Goal: Task Accomplishment & Management: Manage account settings

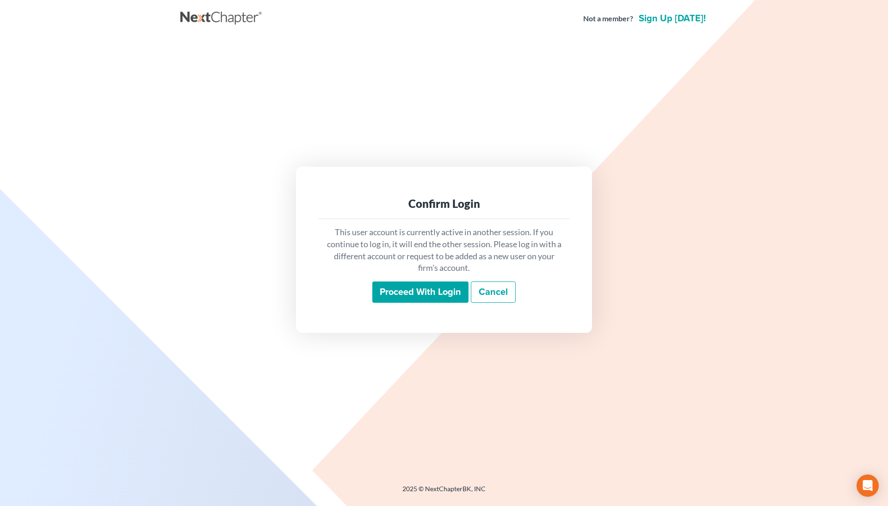
click at [423, 288] on input "Proceed with login" at bounding box center [420, 291] width 96 height 21
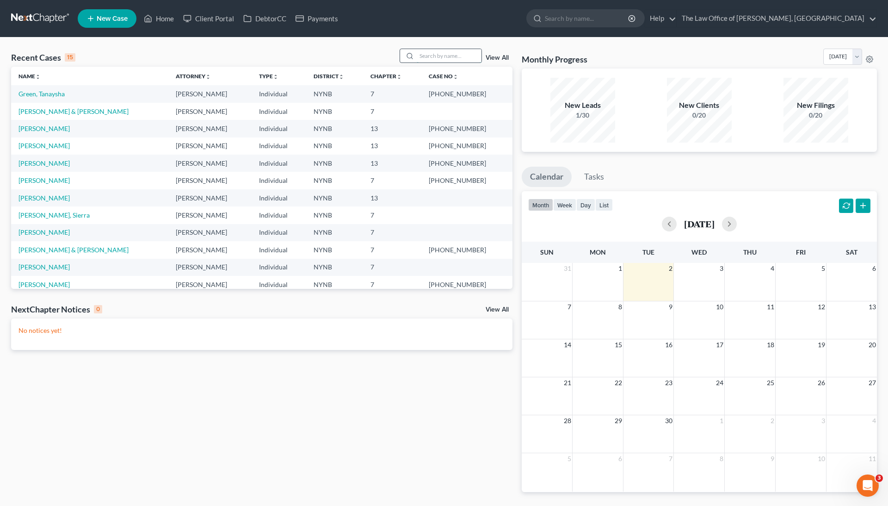
click at [442, 56] on input "search" at bounding box center [449, 55] width 65 height 13
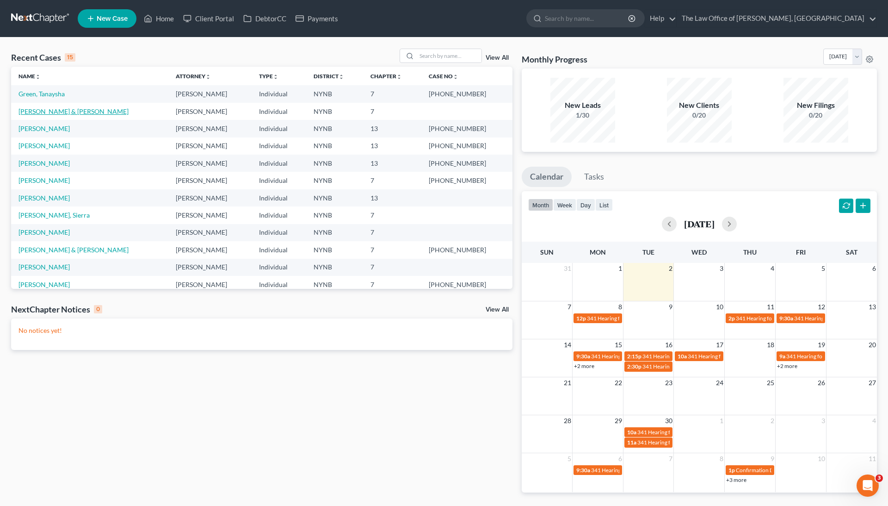
click at [63, 110] on link "[PERSON_NAME] & [PERSON_NAME]" at bounding box center [74, 111] width 110 height 8
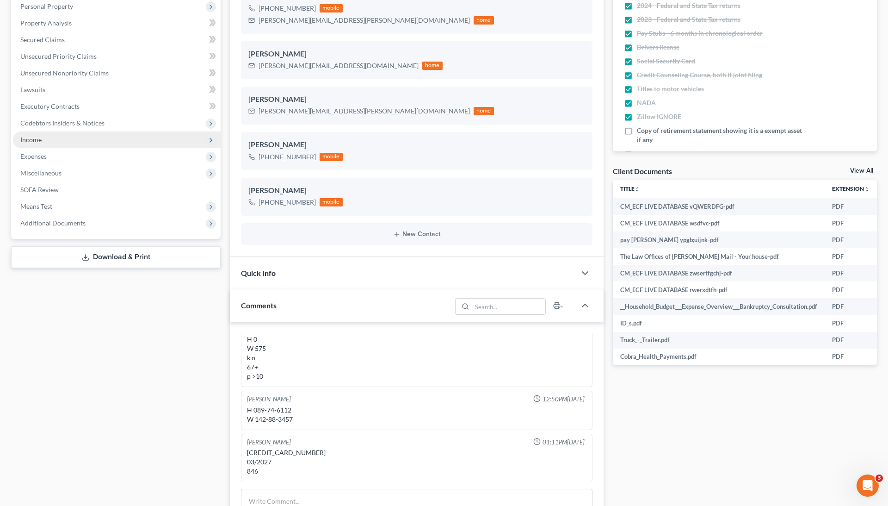
scroll to position [84, 0]
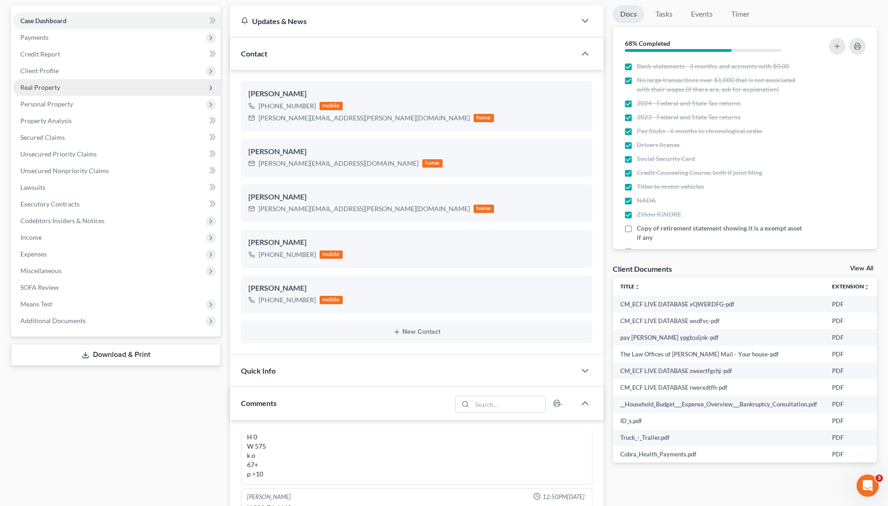
click at [122, 82] on span "Real Property" at bounding box center [117, 87] width 208 height 17
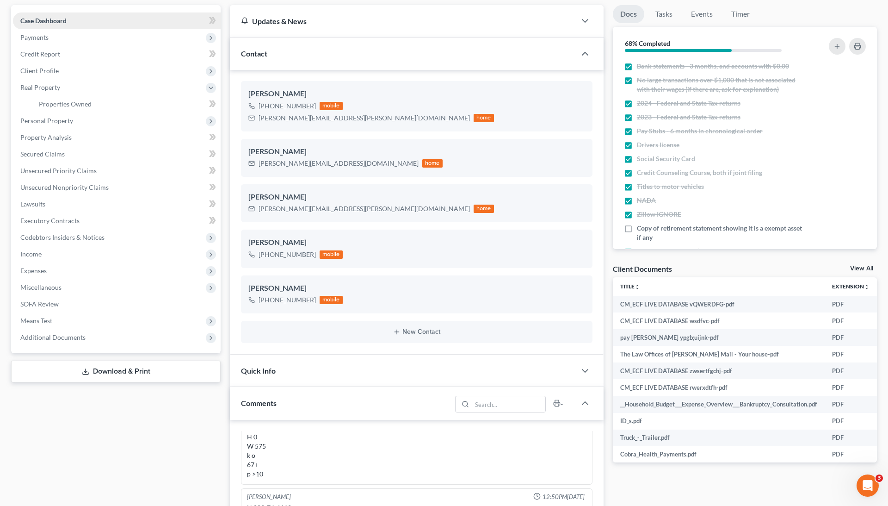
click at [118, 99] on link "Properties Owned" at bounding box center [125, 104] width 189 height 17
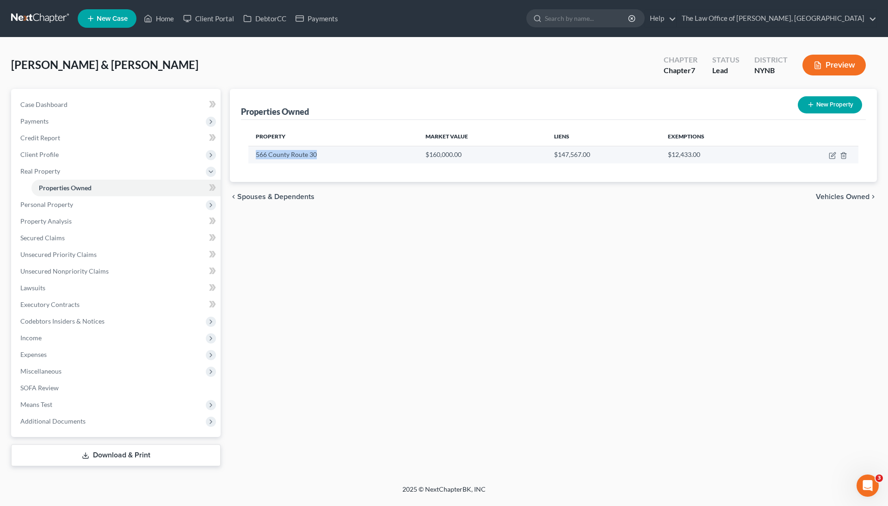
drag, startPoint x: 324, startPoint y: 156, endPoint x: 253, endPoint y: 156, distance: 71.2
click at [253, 156] on td "566 County Route 30" at bounding box center [333, 155] width 170 height 18
click at [828, 155] on td at bounding box center [817, 155] width 83 height 18
click at [833, 155] on icon "button" at bounding box center [832, 155] width 7 height 7
select select "35"
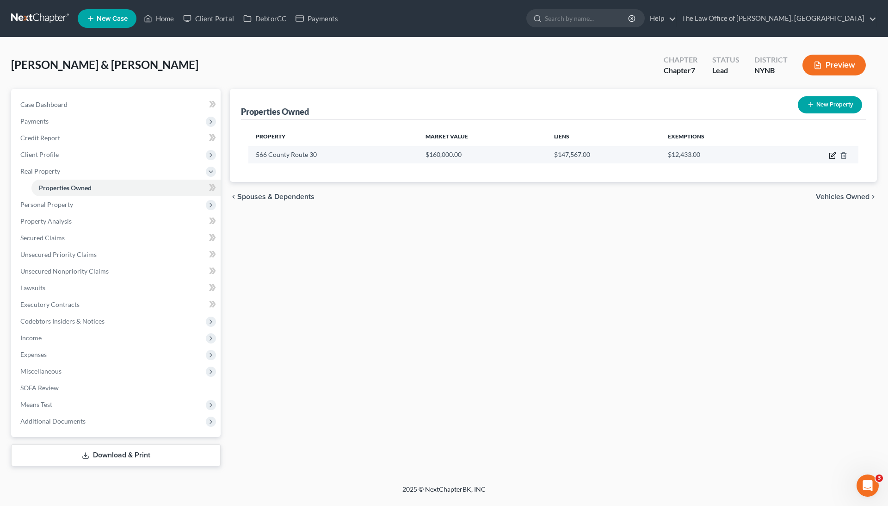
select select "2"
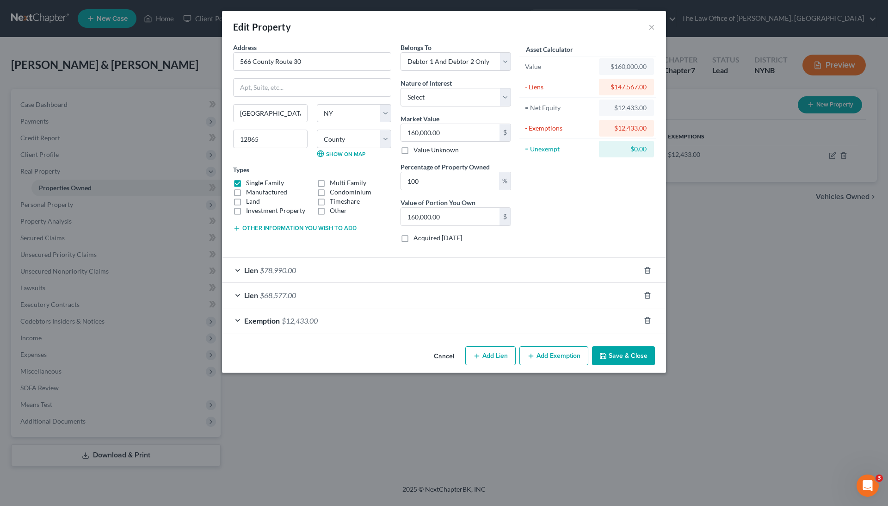
click at [322, 264] on div "Lien $78,990.00" at bounding box center [431, 270] width 418 height 25
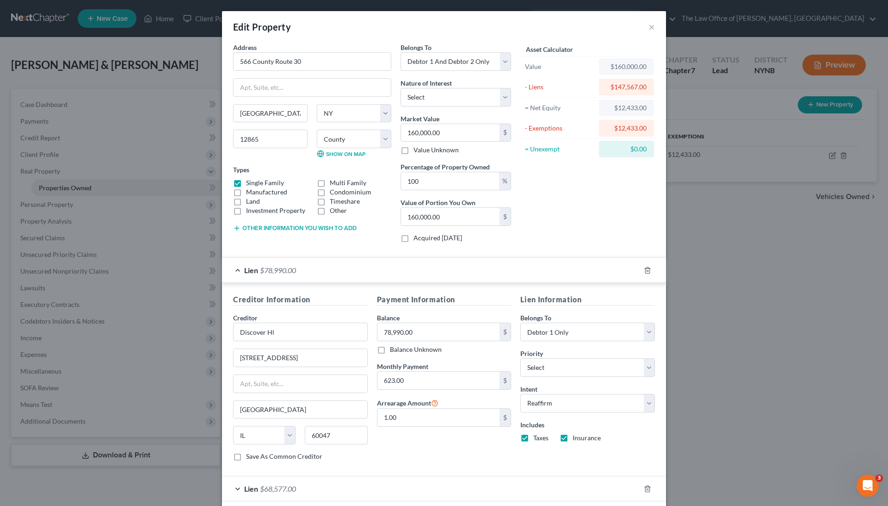
click at [322, 264] on div "Lien $78,990.00" at bounding box center [431, 270] width 418 height 25
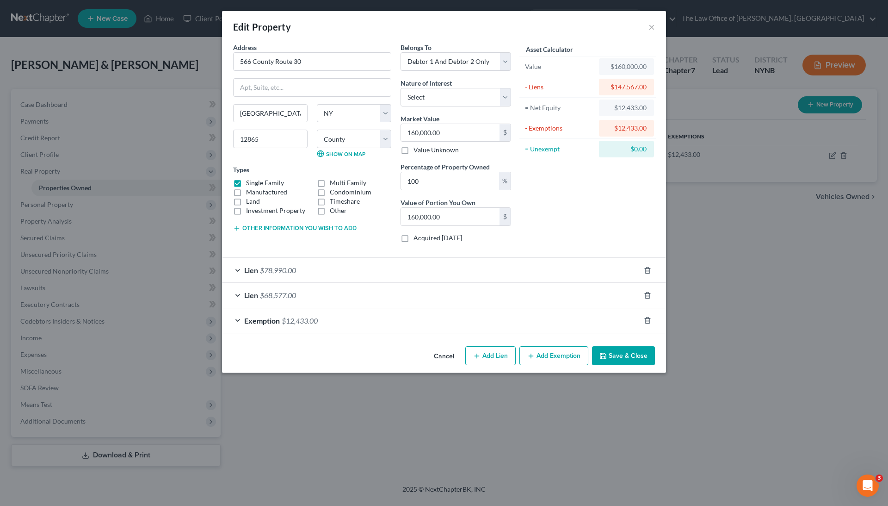
click at [311, 287] on div "Lien $68,577.00" at bounding box center [431, 295] width 418 height 25
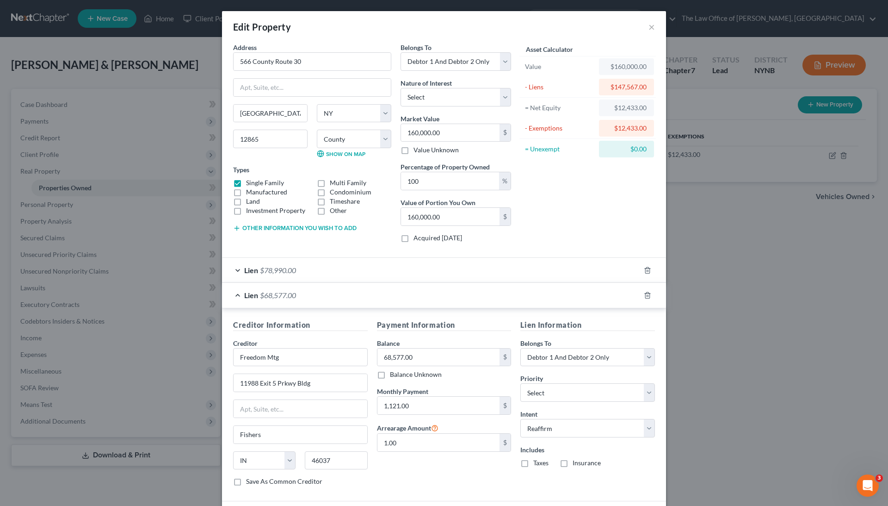
click at [311, 287] on div "Lien $68,577.00" at bounding box center [431, 295] width 418 height 25
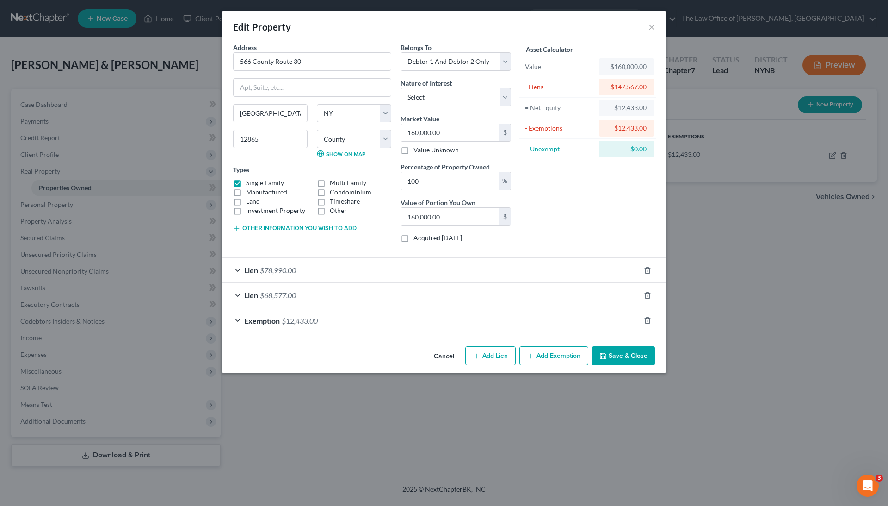
click at [648, 31] on div "Edit Property ×" at bounding box center [444, 26] width 444 height 31
click at [648, 29] on button "×" at bounding box center [651, 26] width 6 height 11
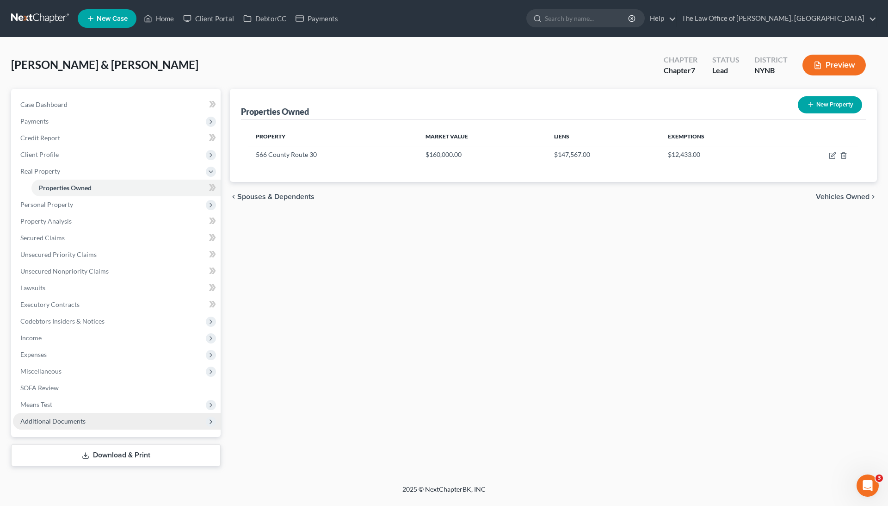
click at [91, 422] on span "Additional Documents" at bounding box center [117, 421] width 208 height 17
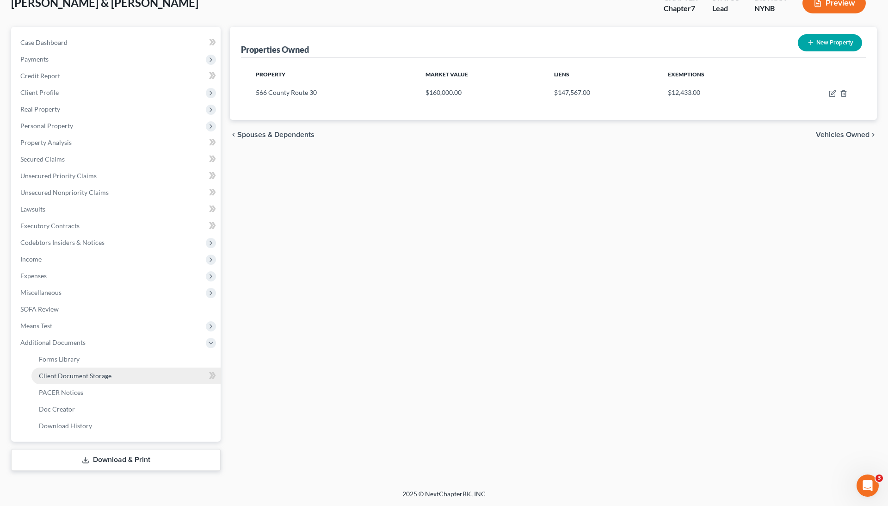
scroll to position [62, 0]
click at [105, 378] on span "Client Document Storage" at bounding box center [75, 375] width 73 height 8
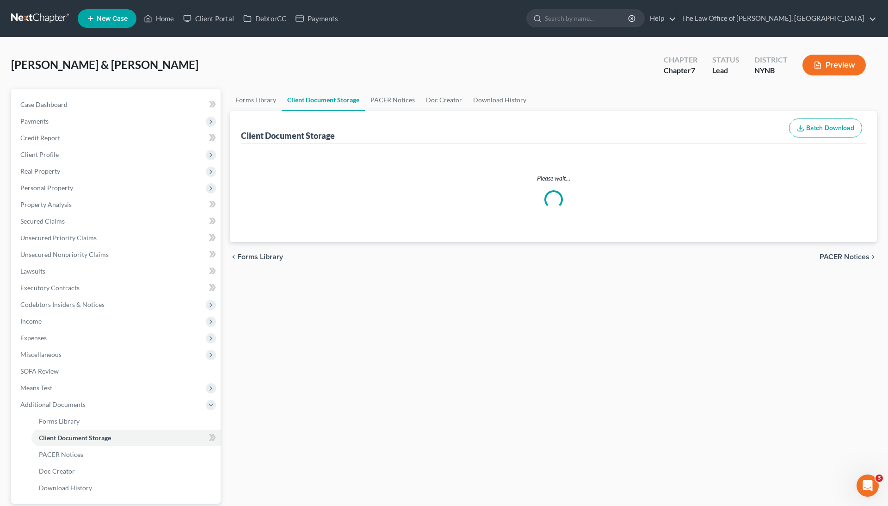
select select "1"
select select "5"
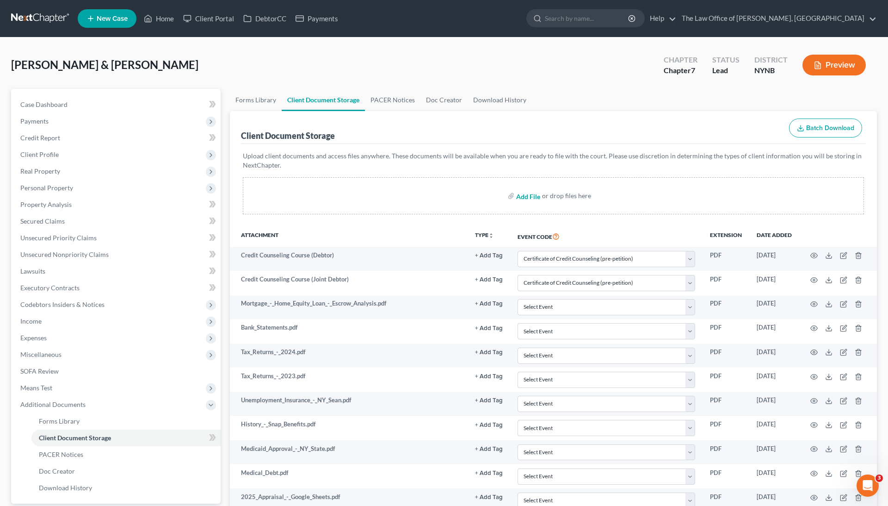
click at [530, 197] on input "file" at bounding box center [527, 195] width 22 height 17
type input "C:\fakepath\Images-5.pdf"
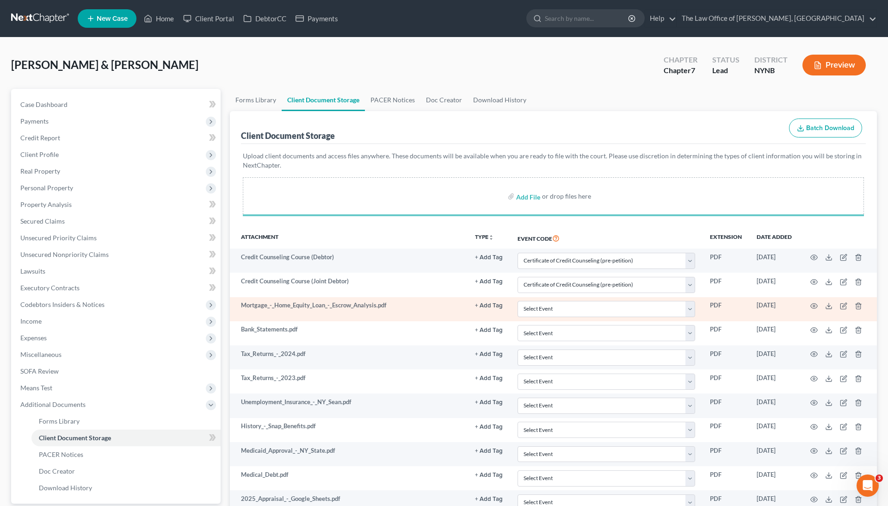
select select "1"
select select "5"
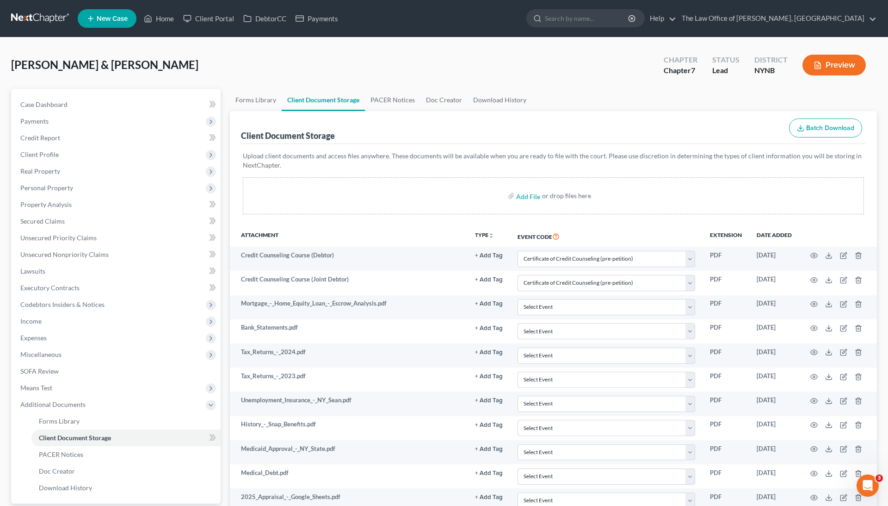
select select "1"
select select "5"
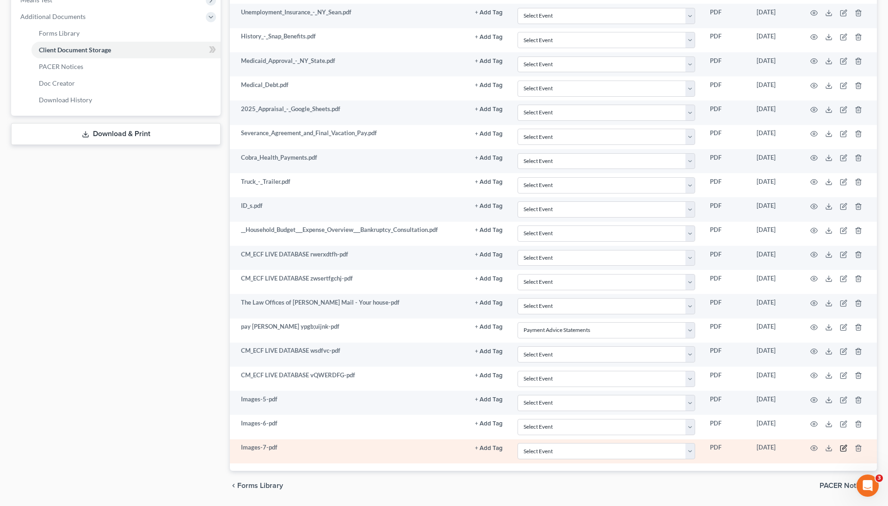
click at [840, 444] on icon "button" at bounding box center [843, 447] width 7 height 7
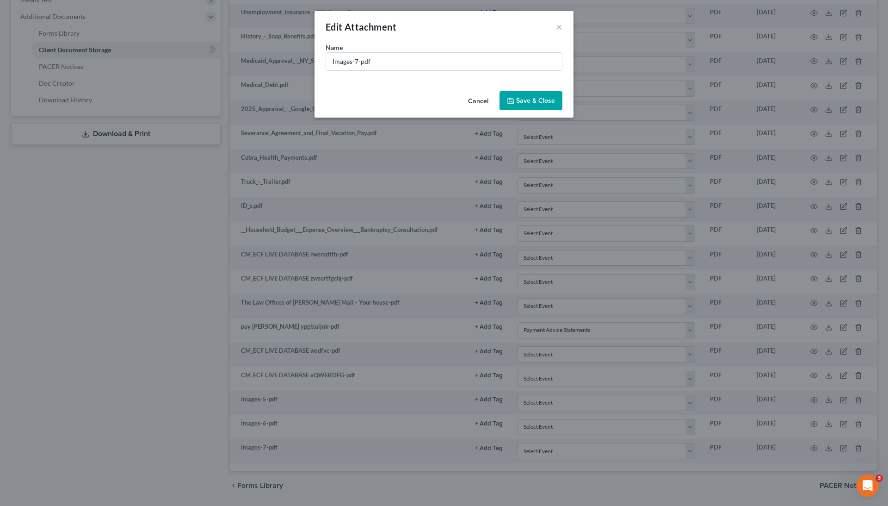
click at [406, 71] on div "Name * Images-7-pdf" at bounding box center [444, 65] width 259 height 45
click at [403, 66] on input "Images-7-pdf" at bounding box center [444, 62] width 236 height 18
type input "discover mortgage"
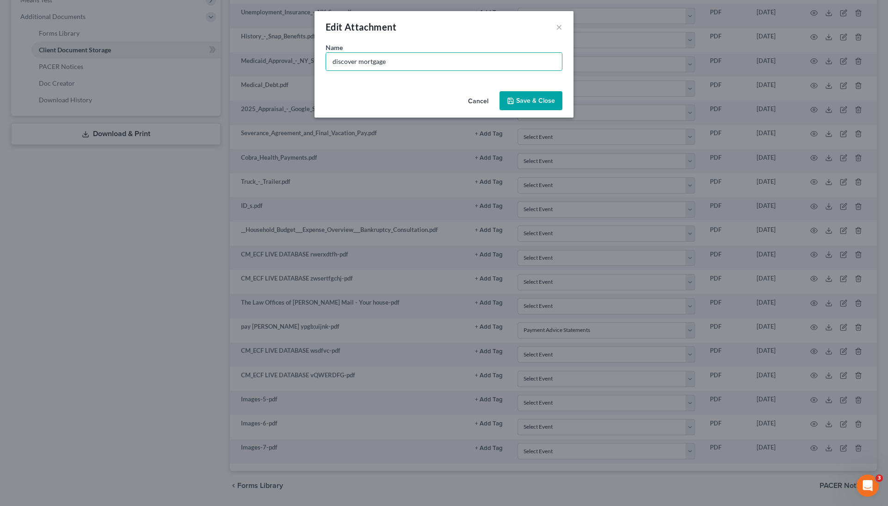
click at [546, 99] on span "Save & Close" at bounding box center [535, 101] width 39 height 8
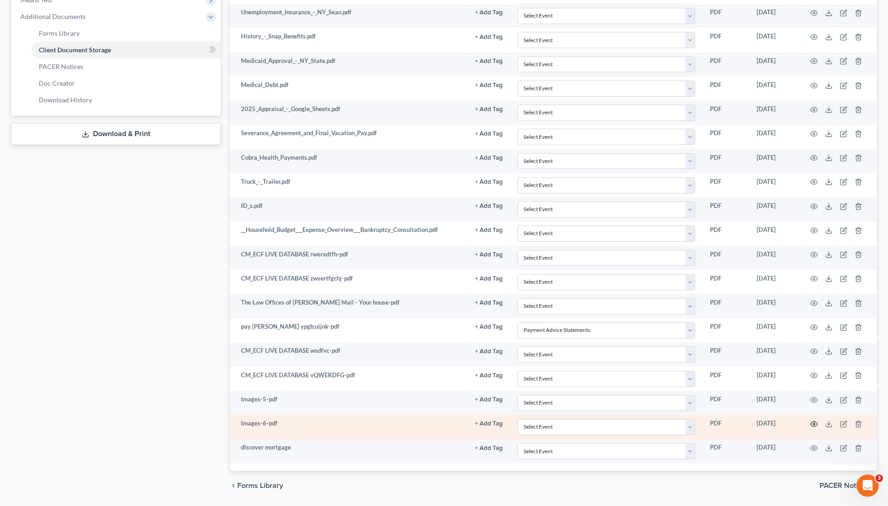
click at [813, 423] on circle "button" at bounding box center [814, 424] width 2 height 2
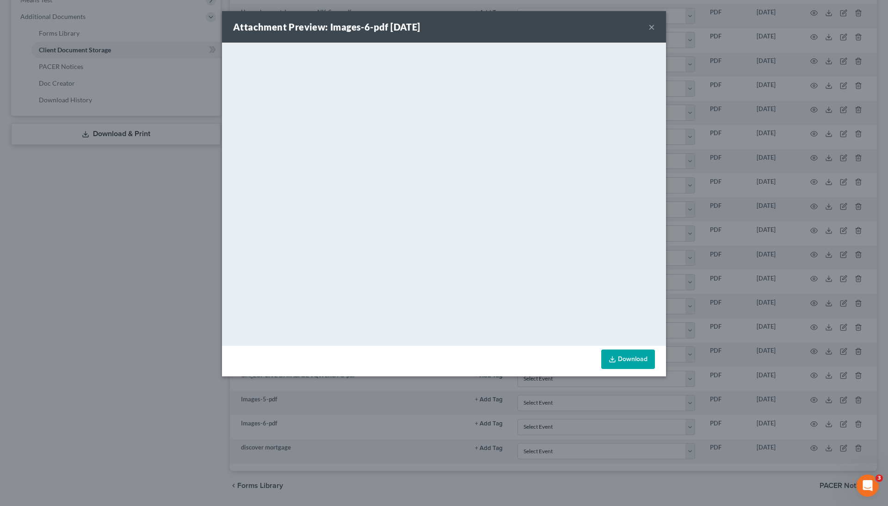
click at [800, 222] on div "Attachment Preview: Images-6-pdf [DATE] × <object ng-attr-data='[URL][DOMAIN_NA…" at bounding box center [444, 253] width 888 height 506
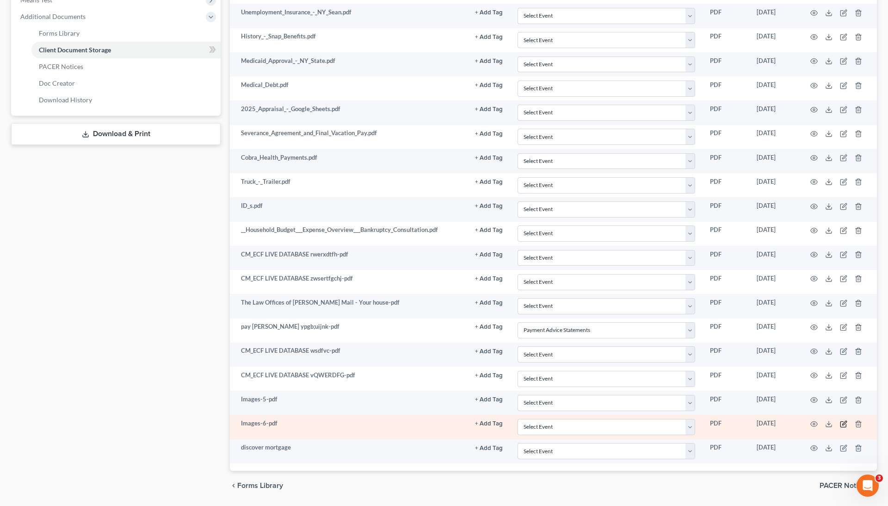
click at [845, 420] on icon "button" at bounding box center [843, 423] width 7 height 7
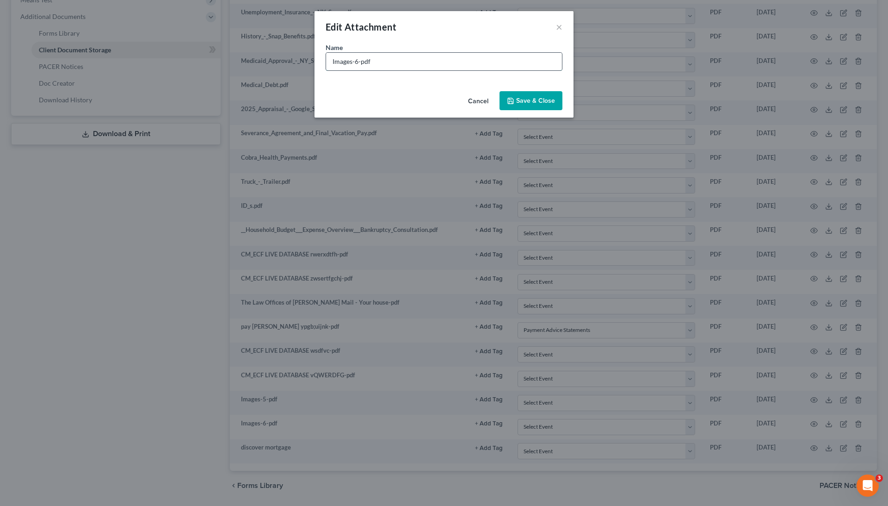
click at [419, 58] on input "Images-6-pdf" at bounding box center [444, 62] width 236 height 18
type input "mortgage homebridge"
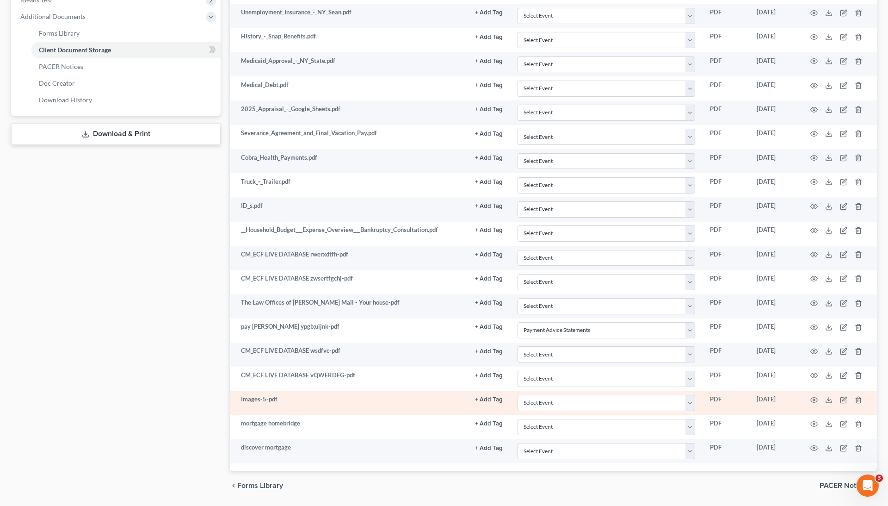
click at [837, 393] on td at bounding box center [838, 402] width 78 height 24
click at [841, 396] on icon "button" at bounding box center [843, 399] width 7 height 7
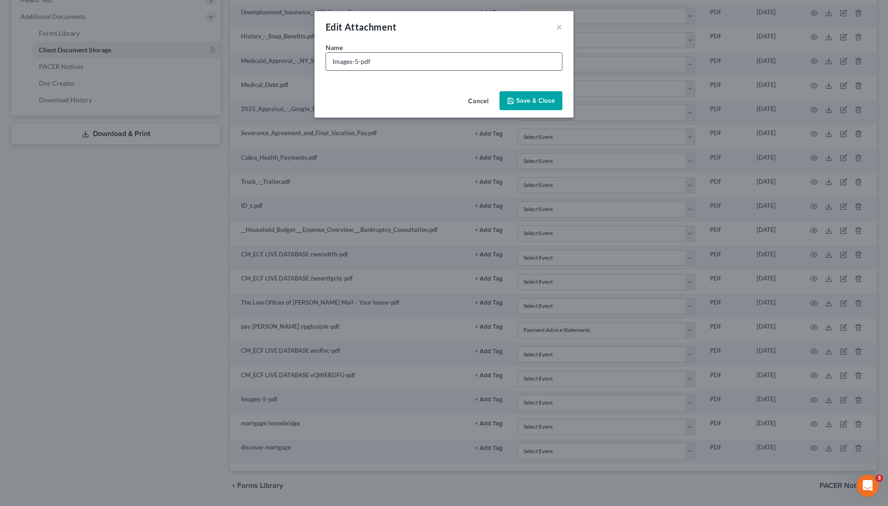
click at [357, 62] on input "Images-5-pdf" at bounding box center [444, 62] width 236 height 18
type input "deed"
